Goal: Connect with others: Connect with others

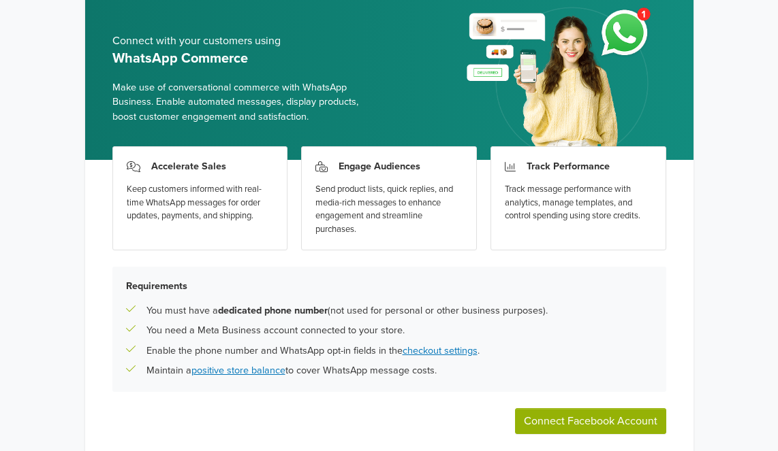
scroll to position [125, 0]
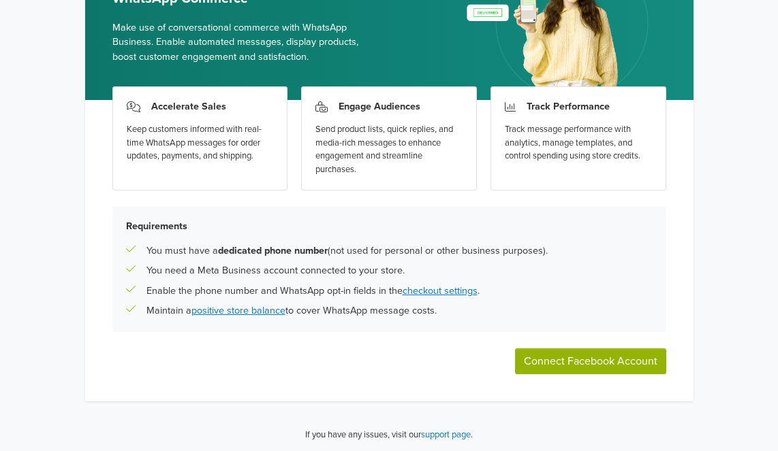
click at [610, 364] on button "Connect Facebook Account" at bounding box center [590, 362] width 151 height 26
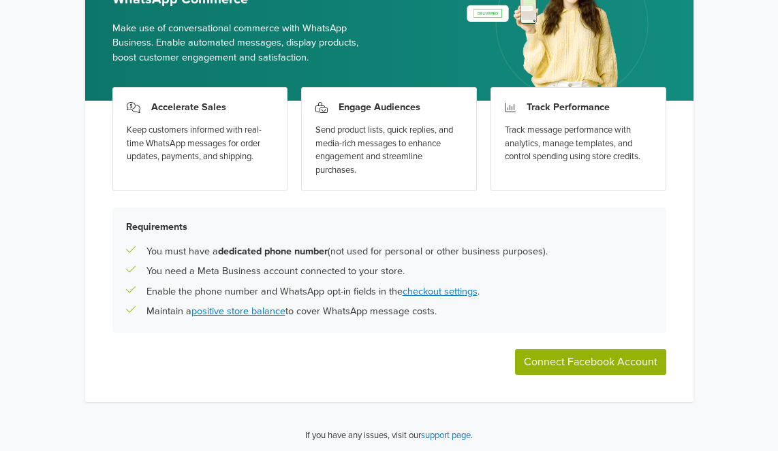
scroll to position [125, 0]
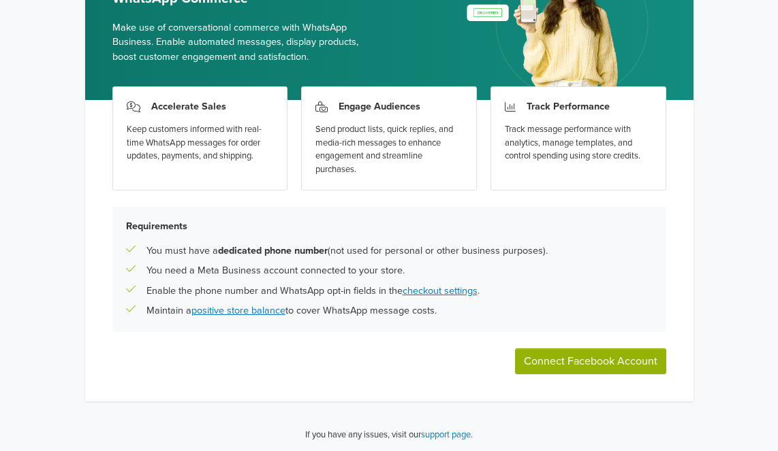
click at [602, 342] on div "Accelerate Sales Keep customers informed with real-time WhatsApp messages for o…" at bounding box center [389, 251] width 608 height 302
click at [605, 350] on button "Connect Facebook Account" at bounding box center [590, 362] width 151 height 26
click at [707, 319] on div "WhatsApp Commerce Connect with your customers using WhatsApp Commerce Make use …" at bounding box center [389, 164] width 778 height 579
click at [573, 353] on button "Connect Facebook Account" at bounding box center [590, 362] width 151 height 26
click at [622, 367] on button "Connect Facebook Account" at bounding box center [590, 362] width 151 height 26
